Goal: Information Seeking & Learning: Compare options

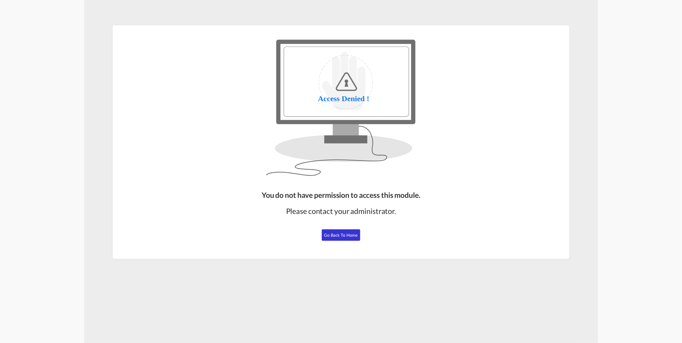
click at [347, 234] on span "Go Back to Home" at bounding box center [341, 234] width 34 height 5
